Goal: Use online tool/utility: Use online tool/utility

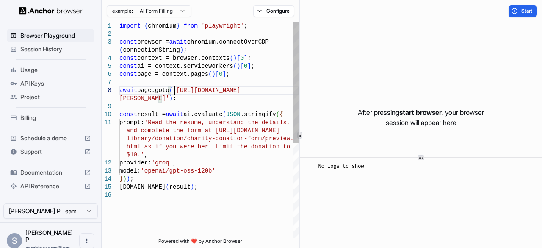
click at [175, 91] on div "import { chromium } from 'playwright' ; const browser = await chromium.connectO…" at bounding box center [208, 214] width 179 height 384
click at [155, 99] on div "import { chromium } from 'playwright' ; const browser = await chromium.connectO…" at bounding box center [208, 214] width 179 height 384
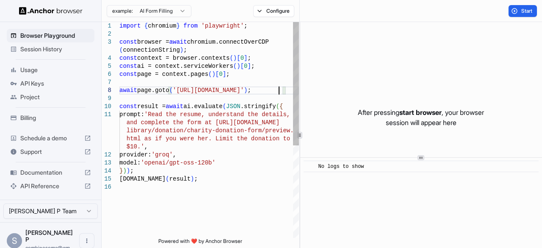
click at [156, 113] on div "import { chromium } from 'playwright' ; const browser = await chromium.connectO…" at bounding box center [208, 210] width 179 height 376
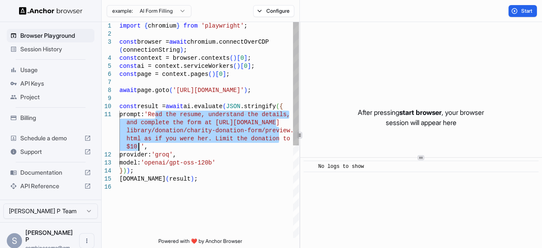
click at [138, 146] on div "import { chromium } from 'playwright' ; const browser = await chromium.connectO…" at bounding box center [208, 210] width 179 height 376
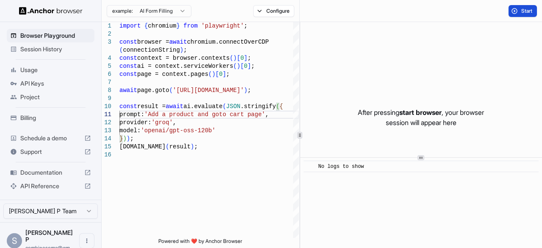
click at [523, 11] on span "Start" at bounding box center [527, 11] width 12 height 7
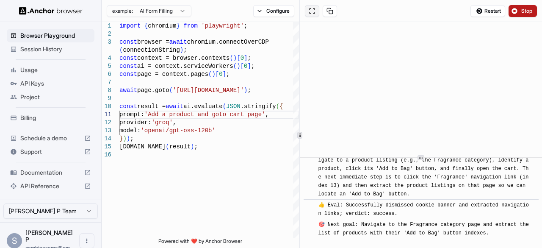
scroll to position [193, 0]
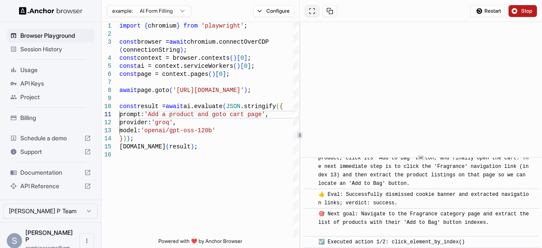
click at [311, 14] on button at bounding box center [312, 11] width 14 height 12
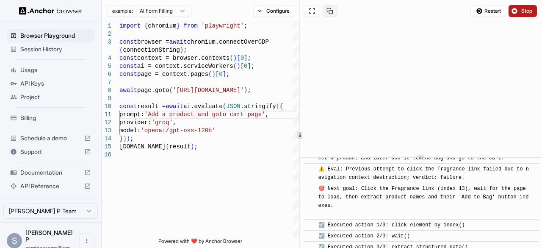
scroll to position [529, 0]
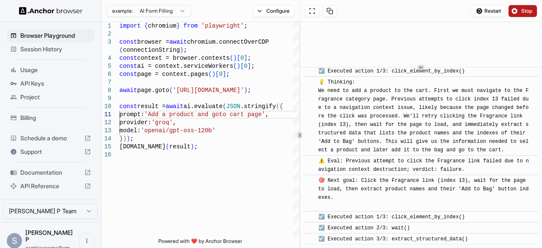
click at [419, 54] on div "​ [INFO] Started Execution ​ 🚀 Starting task: Add a product and goto cart page …" at bounding box center [421, 135] width 242 height 226
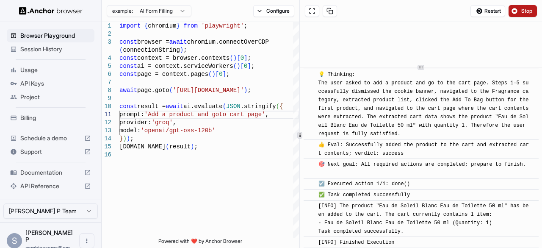
scroll to position [783, 0]
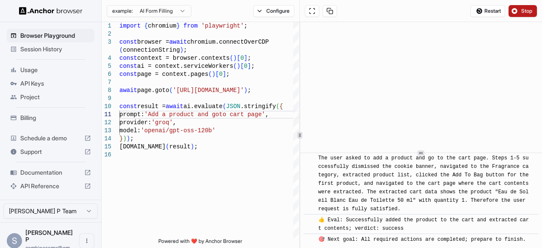
click at [432, 152] on div at bounding box center [421, 152] width 242 height 0
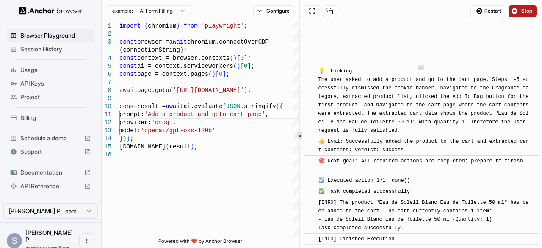
click at [434, 58] on div "​ [INFO] Started Execution ​ 🚀 Starting task: Add a product and goto cart page …" at bounding box center [421, 135] width 242 height 226
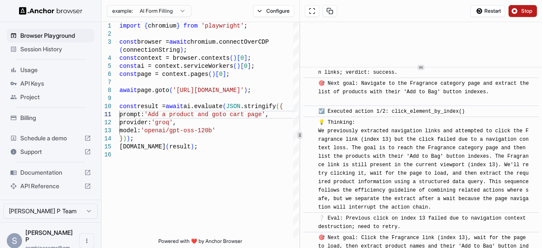
scroll to position [0, 0]
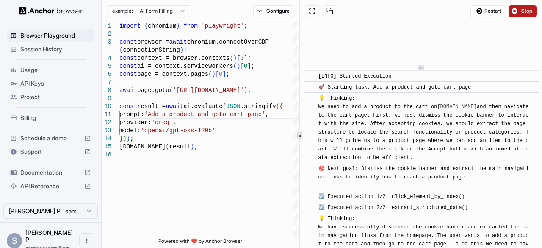
click at [319, 78] on span "[INFO] Started Execution" at bounding box center [354, 76] width 73 height 6
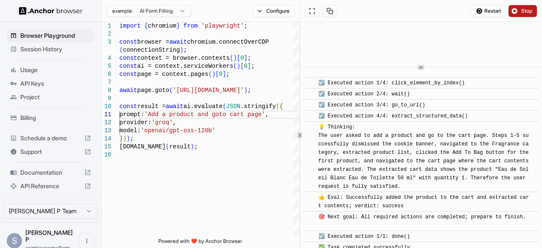
scroll to position [783, 0]
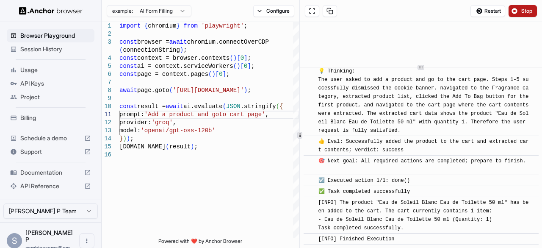
click at [400, 237] on div "[INFO] Finished Execution" at bounding box center [423, 238] width 211 height 8
copy div "[LORE] Ipsumdo Sitametco ​ 🚀 Adipisci elit: Sed d eiusmod tem inci utla etdo ​ …"
click at [175, 94] on div "import { chromium } from 'playwright' ; const browser = await chromium.connectO…" at bounding box center [208, 194] width 179 height 344
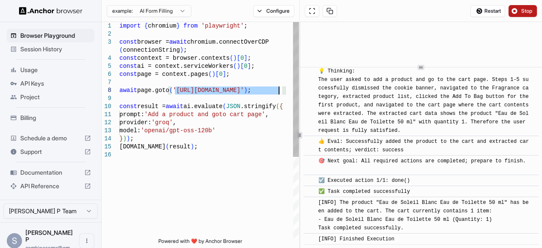
click at [280, 89] on div "import { chromium } from 'playwright' ; const browser = await chromium.connectO…" at bounding box center [208, 194] width 179 height 344
click at [197, 89] on div "import { chromium } from 'playwright' ; const browser = await chromium.connectO…" at bounding box center [208, 194] width 179 height 344
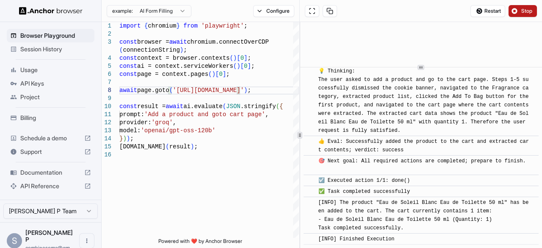
scroll to position [65, 0]
click at [154, 112] on div "import { chromium } from 'playwright' ; const browser = await chromium.connectO…" at bounding box center [208, 194] width 179 height 344
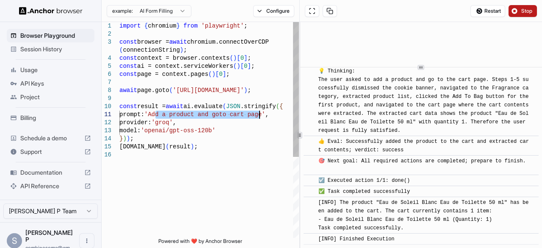
click at [259, 113] on div "import { chromium } from 'playwright' ; const browser = await chromium.connectO…" at bounding box center [208, 194] width 179 height 344
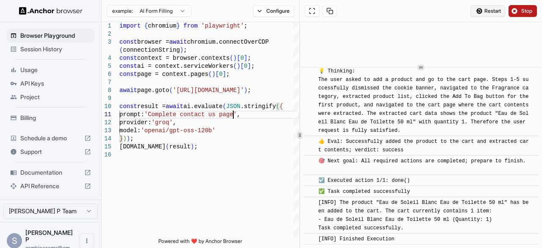
click at [489, 11] on span "Restart" at bounding box center [492, 11] width 17 height 7
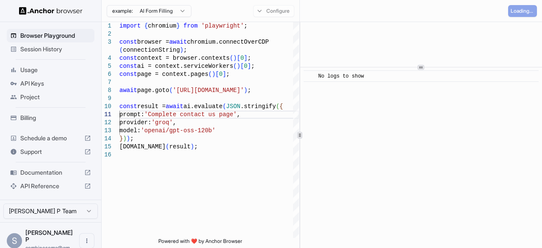
scroll to position [0, 0]
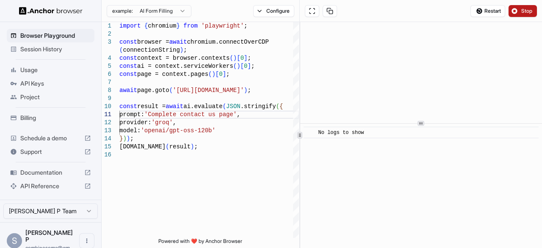
click at [428, 124] on div at bounding box center [421, 123] width 242 height 0
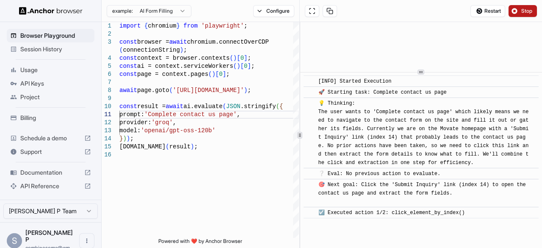
click at [430, 72] on div at bounding box center [421, 72] width 242 height 0
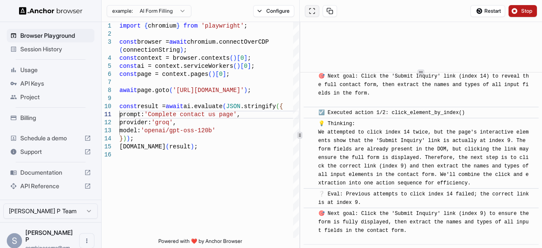
scroll to position [286, 0]
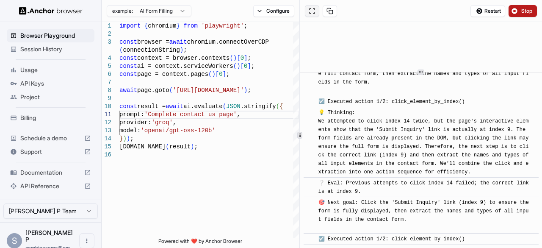
click at [309, 12] on button at bounding box center [312, 11] width 14 height 12
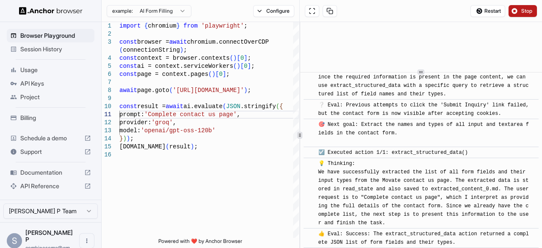
scroll to position [650, 0]
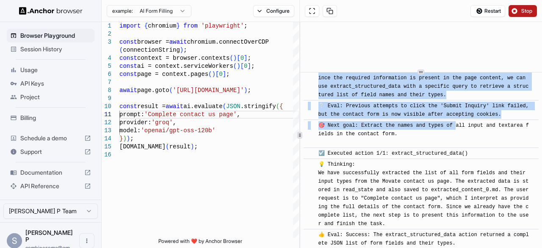
drag, startPoint x: 440, startPoint y: 73, endPoint x: 457, endPoint y: 138, distance: 67.3
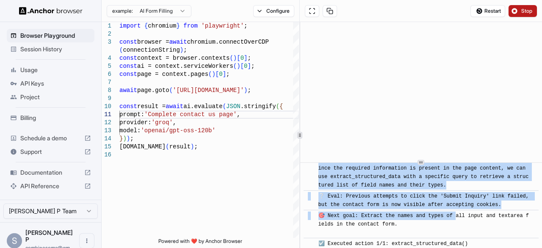
click at [427, 162] on div at bounding box center [421, 162] width 242 height 0
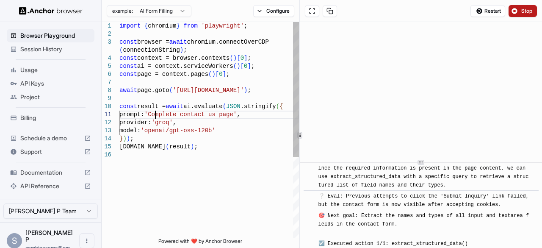
click at [157, 115] on div "import { chromium } from 'playwright' ; const browser = await chromium.connectO…" at bounding box center [208, 194] width 179 height 344
click at [233, 114] on div "import { chromium } from 'playwright' ; const browser = await chromium.connectO…" at bounding box center [208, 194] width 179 height 344
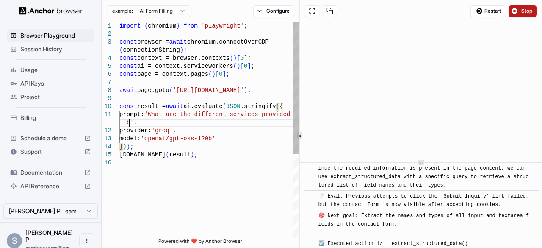
scroll to position [17, 0]
click at [494, 11] on span "Restart" at bounding box center [492, 11] width 17 height 7
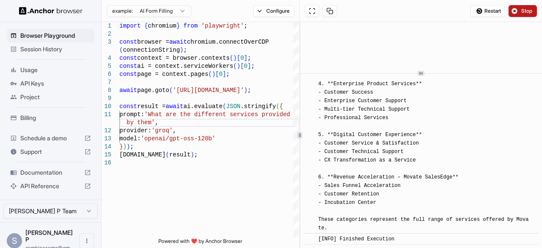
scroll to position [494, 0]
click at [463, 67] on div at bounding box center [421, 67] width 242 height 0
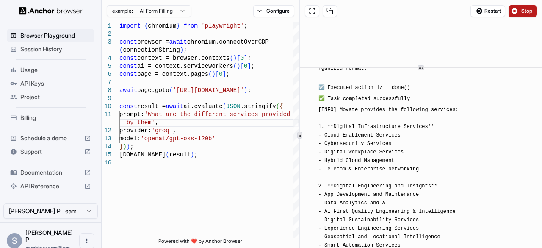
scroll to position [240, 0]
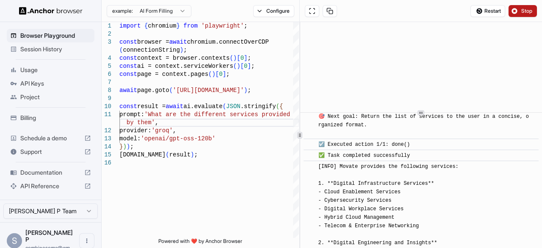
click at [437, 112] on div at bounding box center [421, 112] width 242 height 0
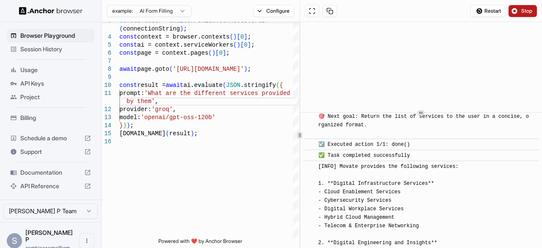
scroll to position [197, 0]
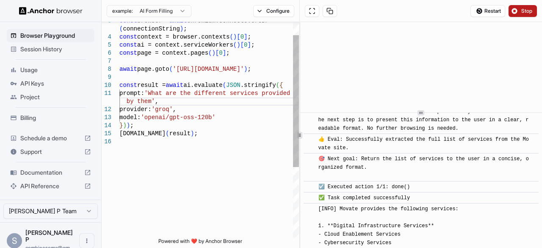
click at [174, 70] on div "const browser = await chromium.connectOverCDP ( connectionString ) ; const cont…" at bounding box center [208, 177] width 179 height 352
click at [245, 68] on div "const browser = await chromium.connectOverCDP ( connectionString ) ; const cont…" at bounding box center [208, 177] width 179 height 352
click at [154, 91] on div "const browser = await chromium.connectOverCDP ( connectionString ) ; const cont…" at bounding box center [208, 177] width 179 height 352
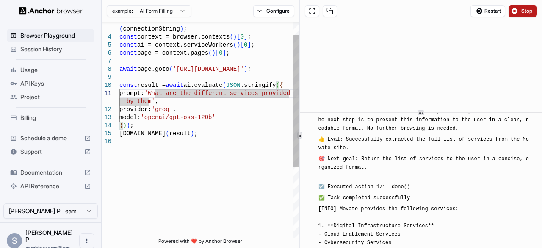
click at [149, 98] on div "const browser = await chromium.connectOverCDP ( connectionString ) ; const cont…" at bounding box center [208, 177] width 179 height 352
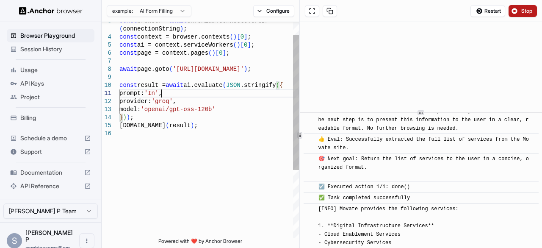
scroll to position [15, 0]
click at [487, 14] on span "Restart" at bounding box center [492, 11] width 17 height 7
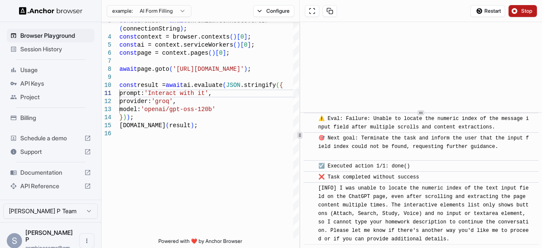
scroll to position [1621, 0]
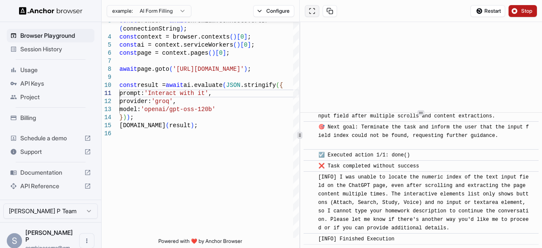
click at [311, 7] on button at bounding box center [312, 11] width 14 height 12
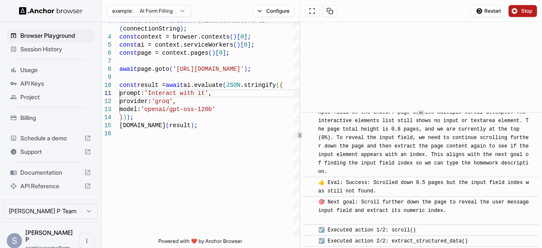
scroll to position [944, 0]
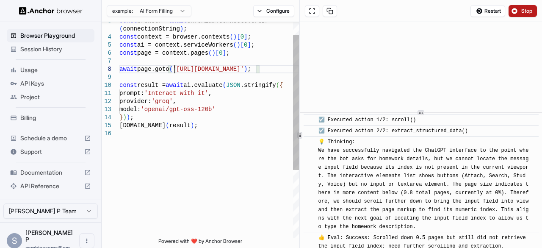
click at [175, 69] on div "const browser = await chromium.connectOverCDP ( connectionString ) ; const cont…" at bounding box center [208, 173] width 179 height 344
click at [254, 68] on div "const browser = await chromium.connectOverCDP ( connectionString ) ; const cont…" at bounding box center [208, 173] width 179 height 344
click at [158, 93] on div "const browser = await chromium.connectOverCDP ( connectionString ) ; const cont…" at bounding box center [208, 173] width 179 height 344
type textarea "**********"
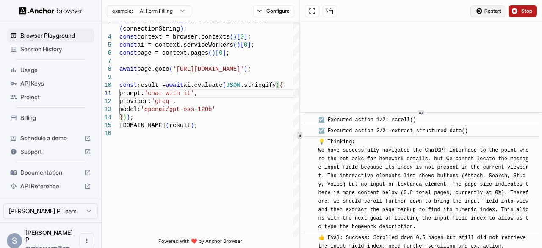
click at [491, 11] on span "Restart" at bounding box center [492, 11] width 17 height 7
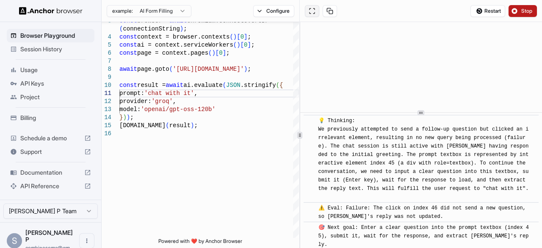
scroll to position [427, 0]
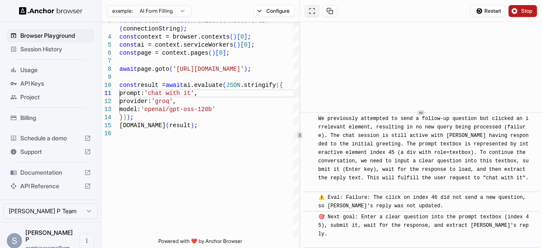
click at [309, 11] on button at bounding box center [312, 11] width 14 height 12
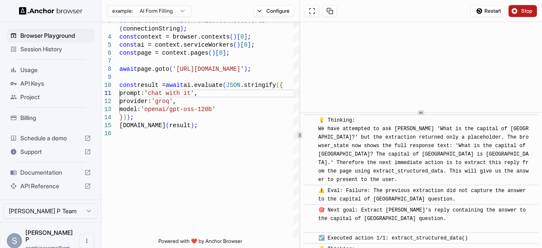
scroll to position [1052, 0]
